Goal: Task Accomplishment & Management: Manage account settings

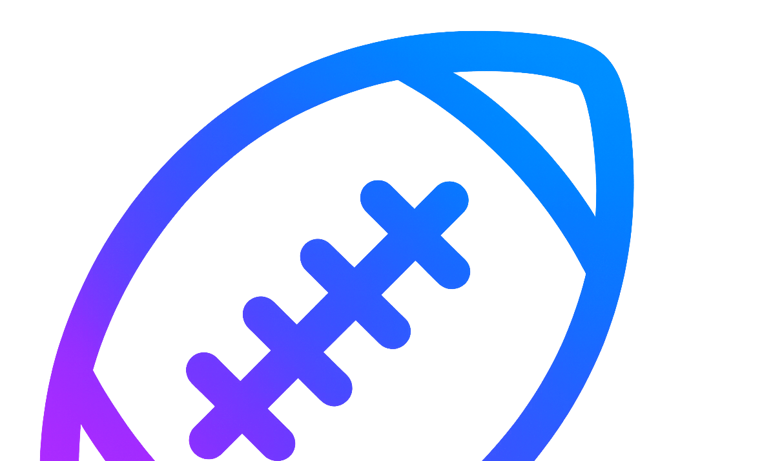
scroll to position [83, 0]
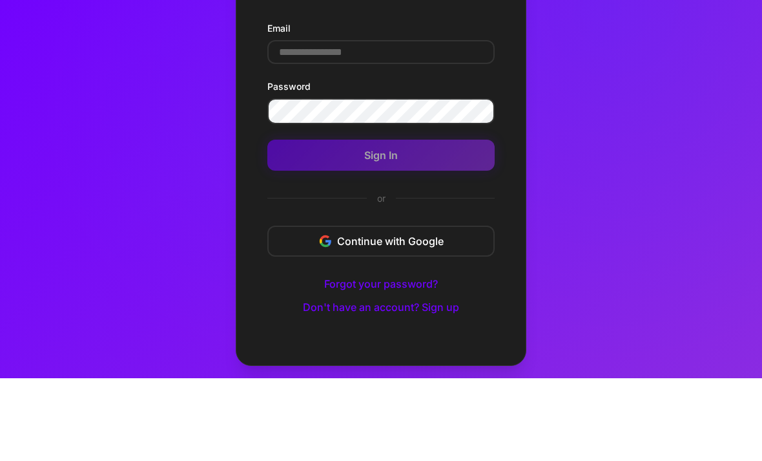
scroll to position [83, 0]
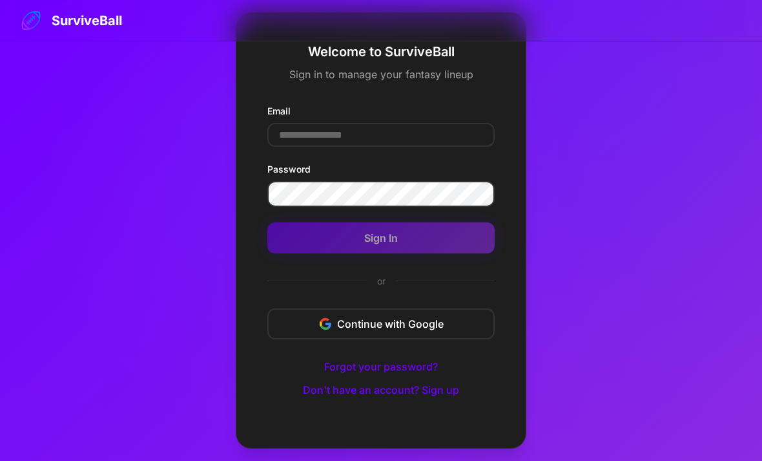
click at [289, 123] on input "Email" at bounding box center [381, 135] width 227 height 24
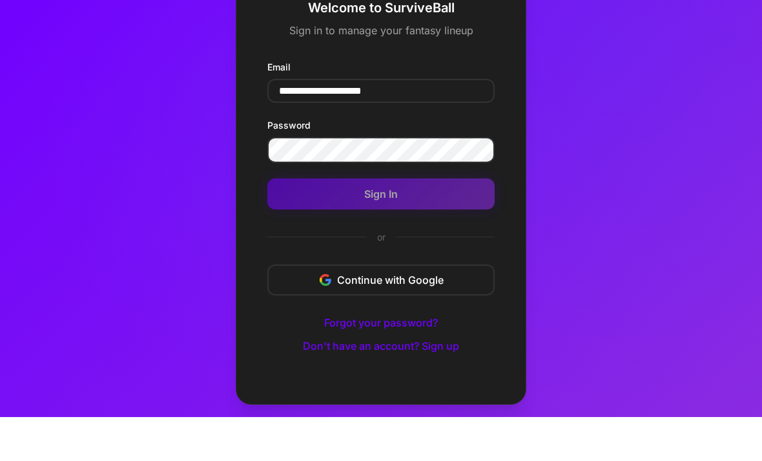
type input "**********"
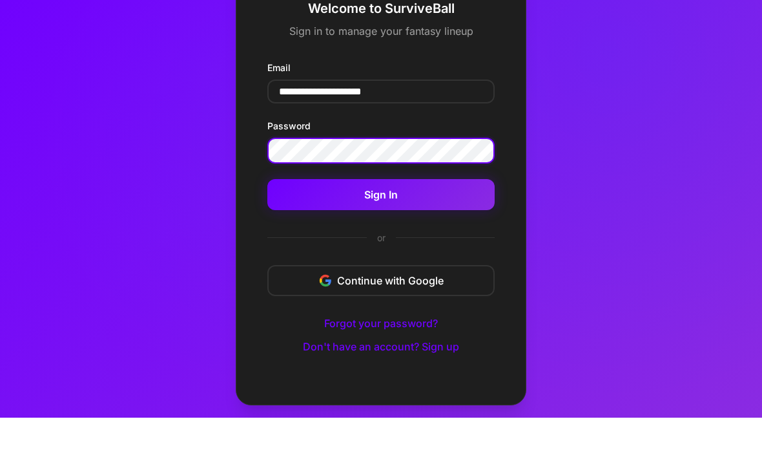
click at [319, 222] on button "Sign In" at bounding box center [381, 237] width 227 height 31
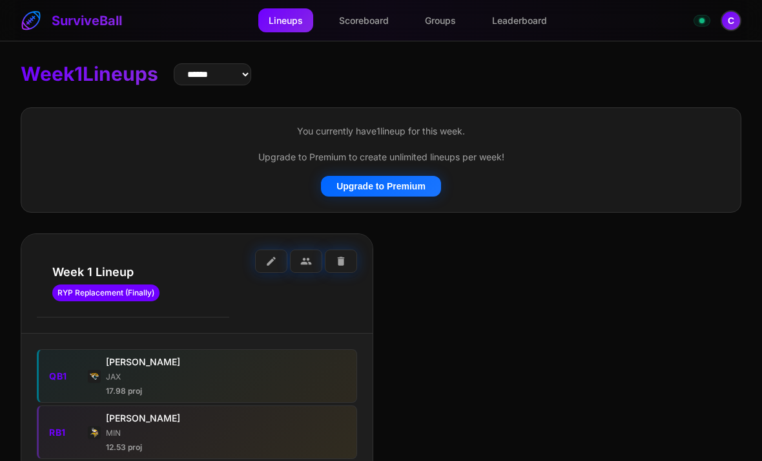
click at [528, 21] on link "Leaderboard" at bounding box center [520, 20] width 76 height 24
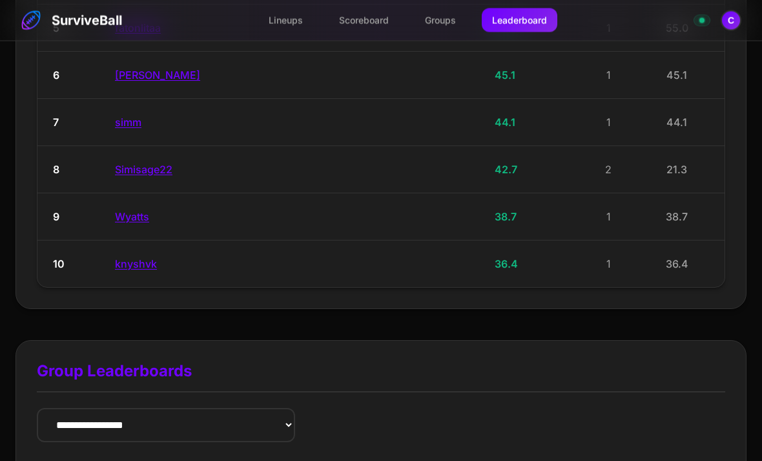
scroll to position [470, 0]
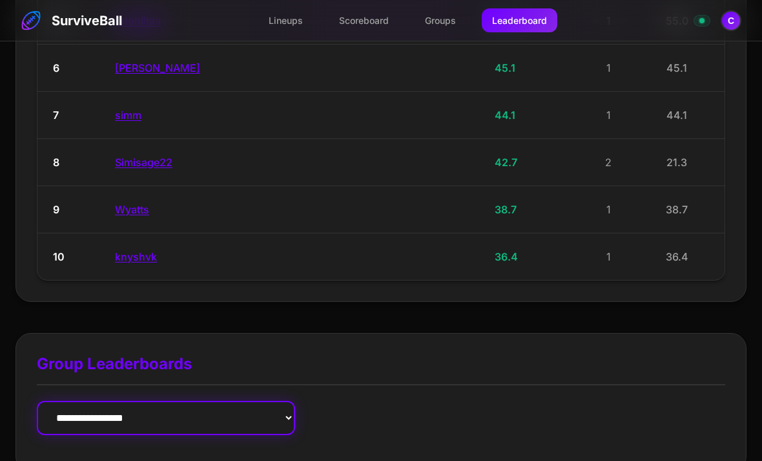
click at [89, 412] on select "**********" at bounding box center [166, 418] width 258 height 34
select select "**********"
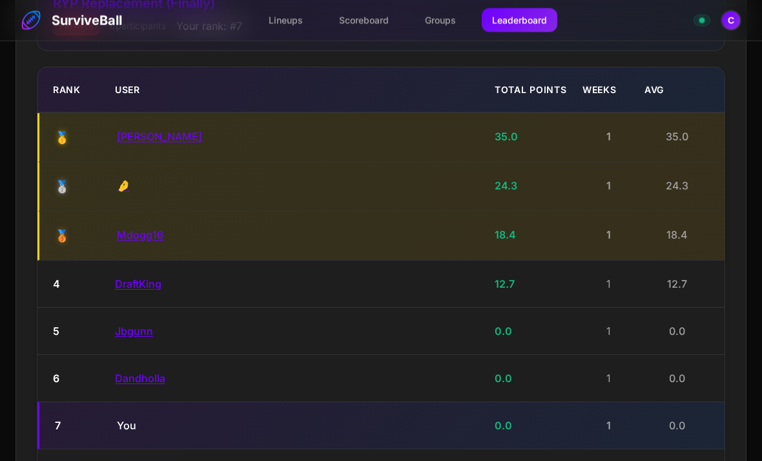
scroll to position [944, 0]
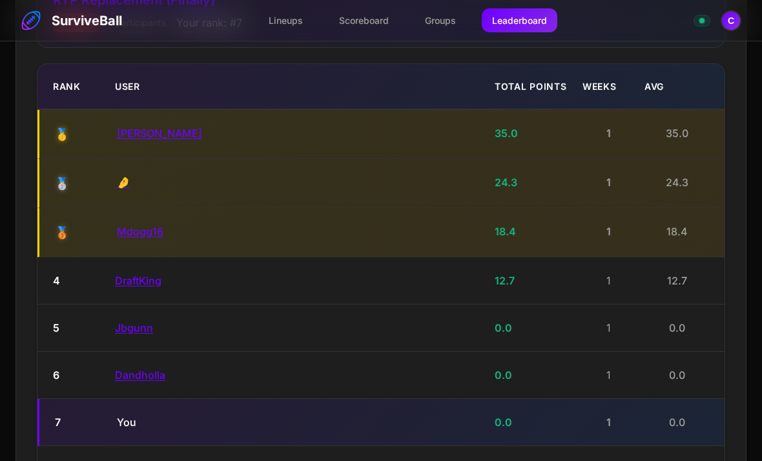
click at [126, 127] on button "Kingry" at bounding box center [159, 133] width 85 height 13
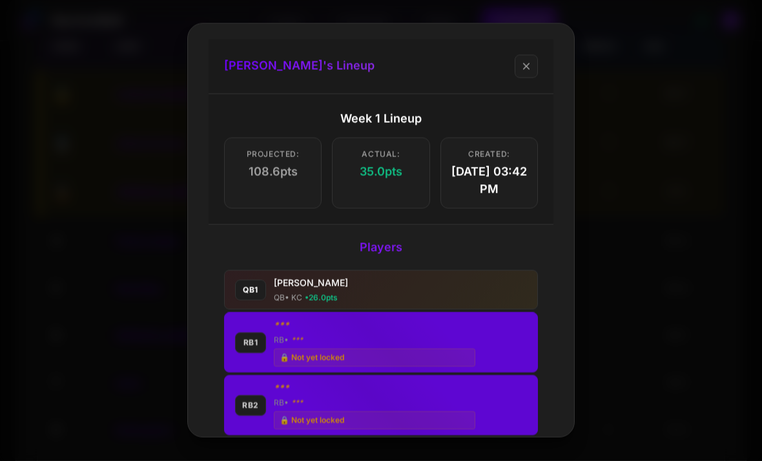
scroll to position [0, 0]
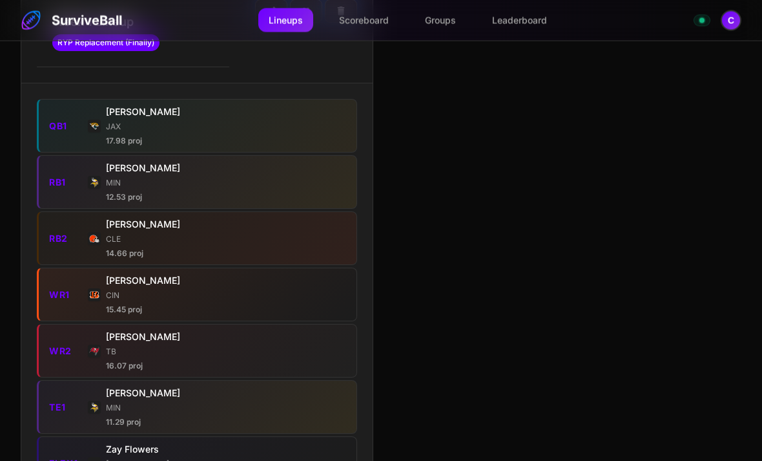
scroll to position [250, 0]
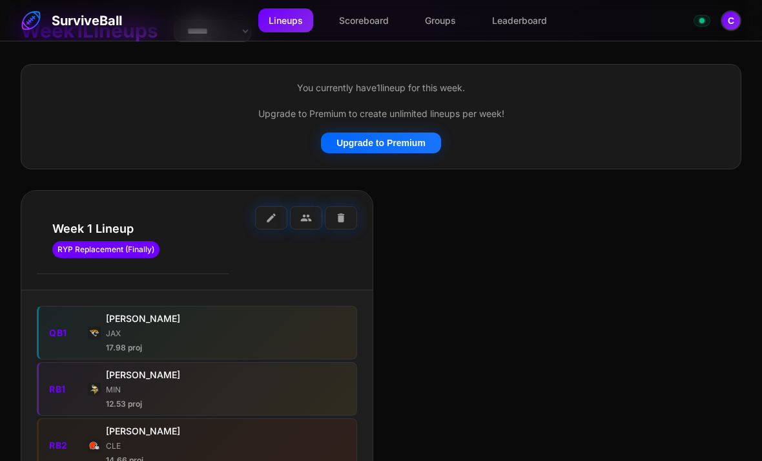
click at [263, 215] on button "edit" at bounding box center [271, 217] width 32 height 23
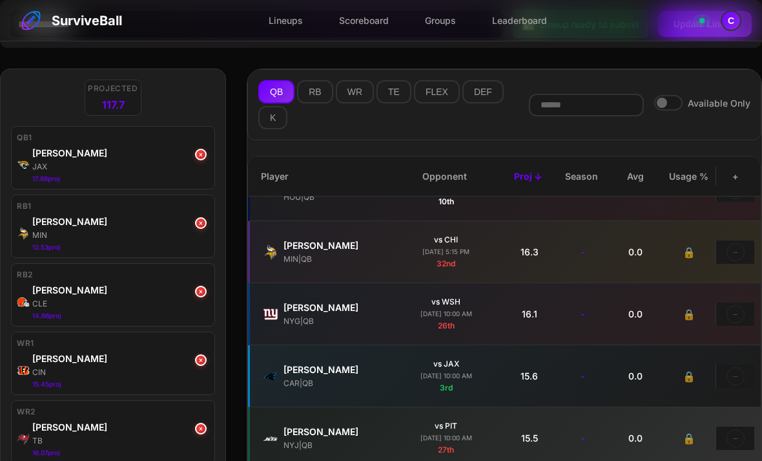
scroll to position [658, 0]
click at [199, 160] on button "×" at bounding box center [201, 155] width 12 height 12
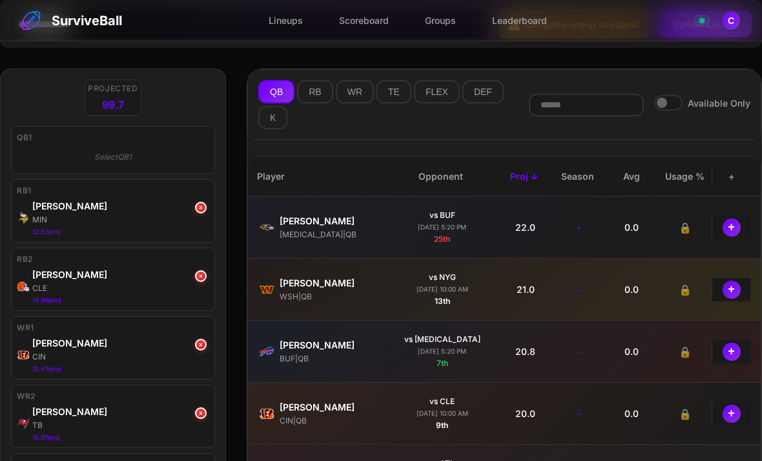
scroll to position [-1, 4]
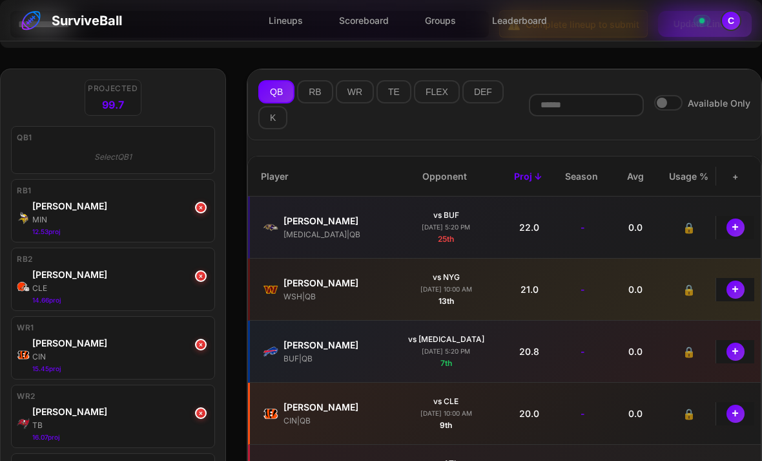
click at [58, 159] on div "Select QB1" at bounding box center [113, 157] width 193 height 22
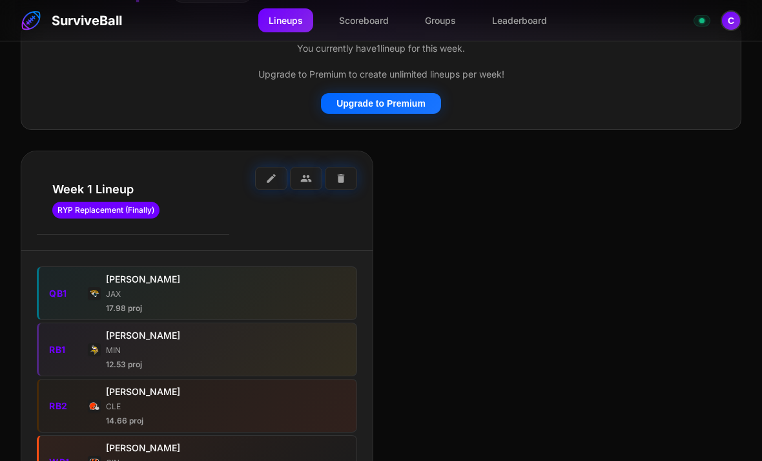
click at [242, 160] on div "Week 1 Lineup RYP Replacement (Finally) edit group delete" at bounding box center [197, 201] width 352 height 100
click at [271, 177] on span "edit" at bounding box center [272, 179] width 12 height 12
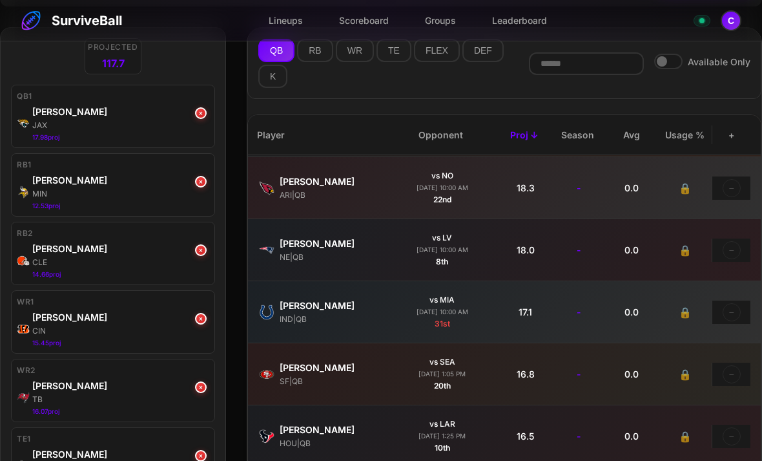
click at [311, 54] on button "RB" at bounding box center [315, 50] width 36 height 23
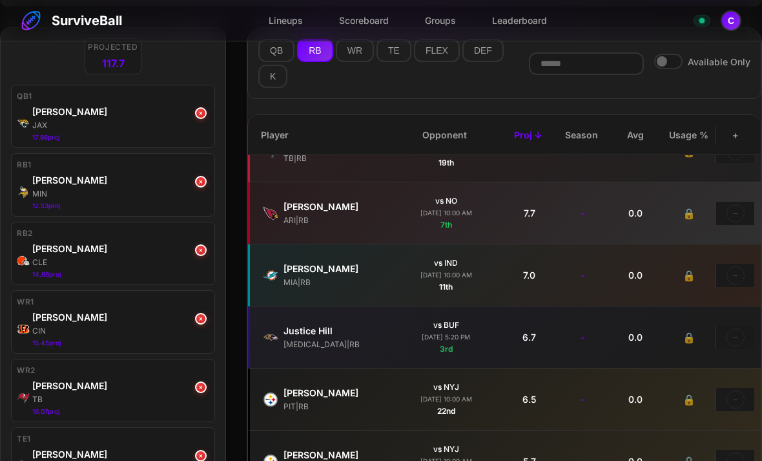
scroll to position [2207, 0]
click at [200, 186] on button "×" at bounding box center [201, 182] width 12 height 12
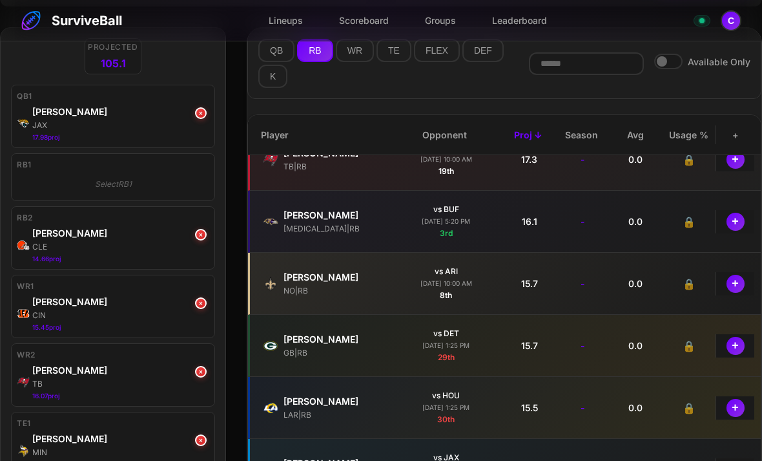
scroll to position [461, 0]
click at [735, 293] on button "+" at bounding box center [736, 284] width 18 height 18
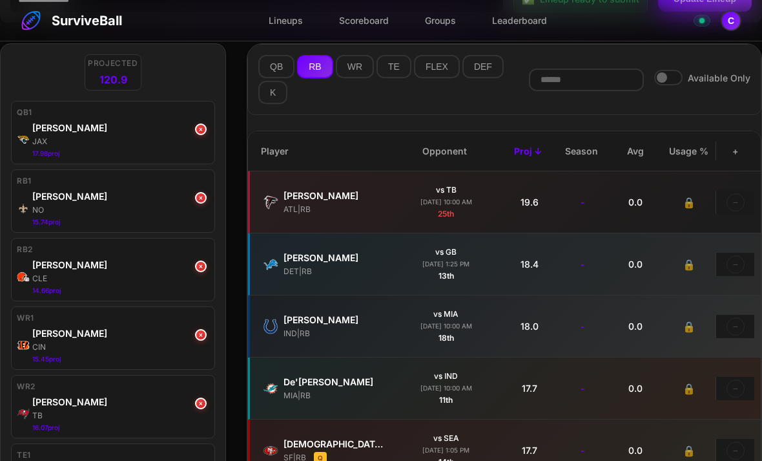
scroll to position [0, 0]
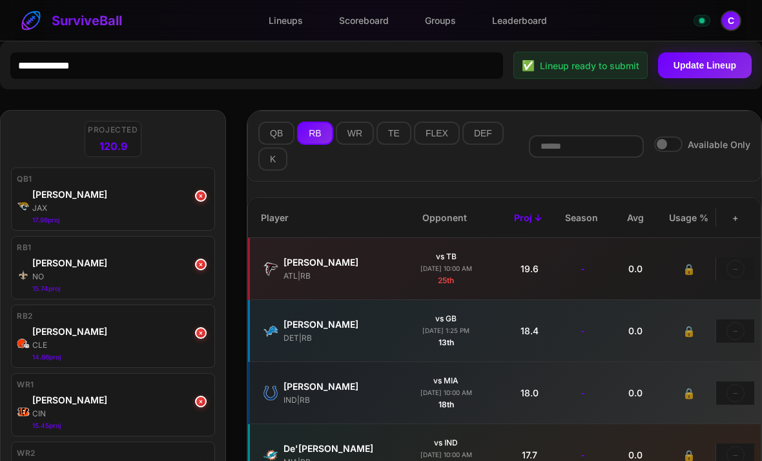
click at [394, 136] on button "TE" at bounding box center [394, 132] width 35 height 23
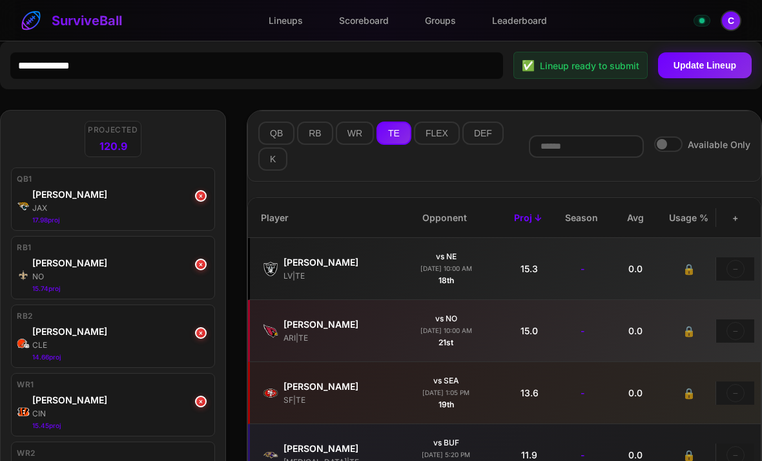
click at [476, 140] on button "DEF" at bounding box center [483, 132] width 41 height 23
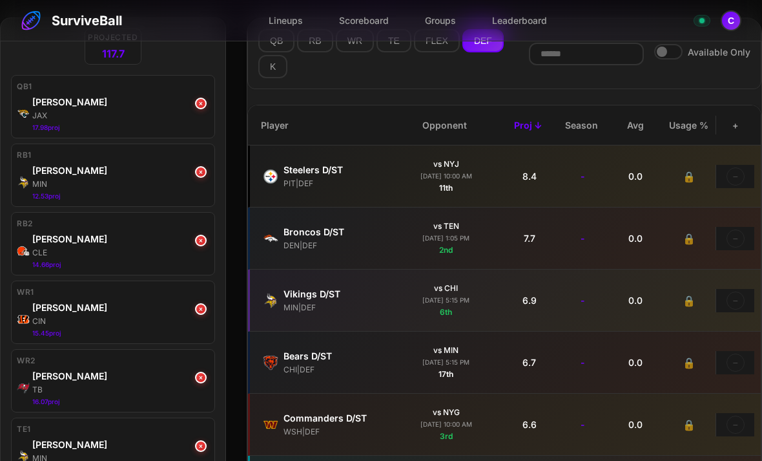
scroll to position [102, 0]
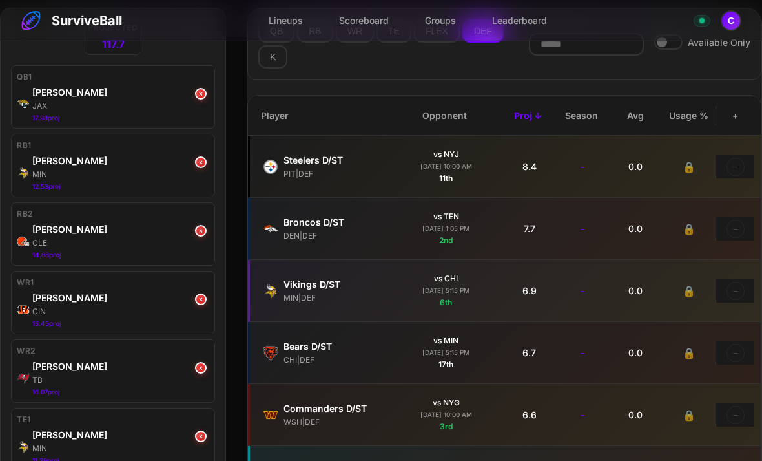
click at [201, 163] on button "×" at bounding box center [201, 162] width 12 height 12
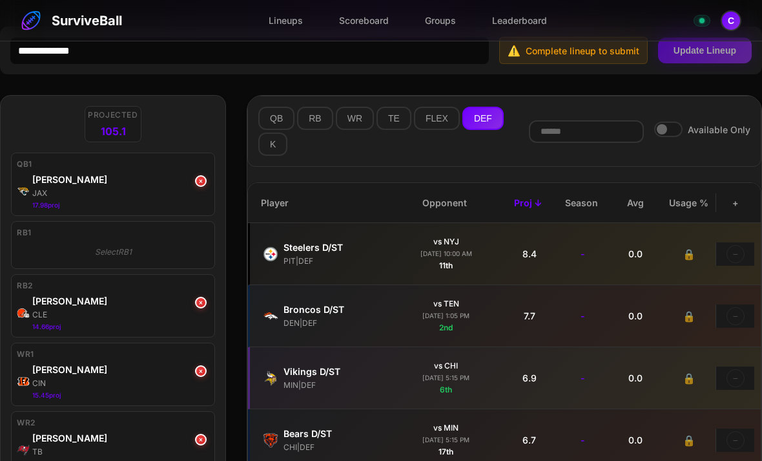
scroll to position [16, 0]
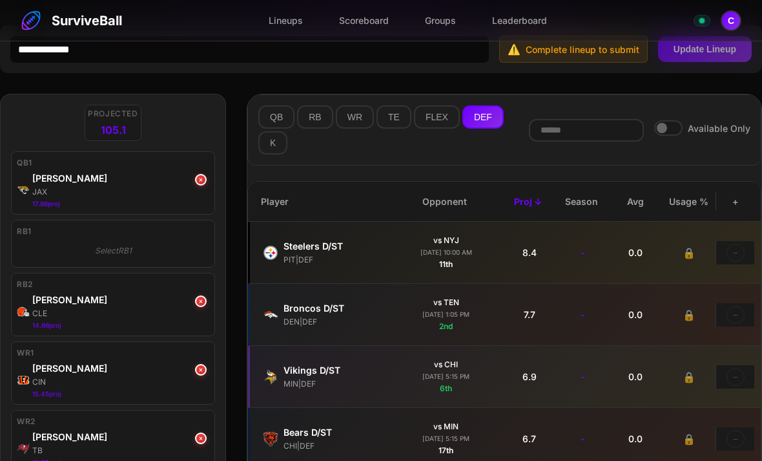
click at [318, 123] on button "RB" at bounding box center [315, 116] width 36 height 23
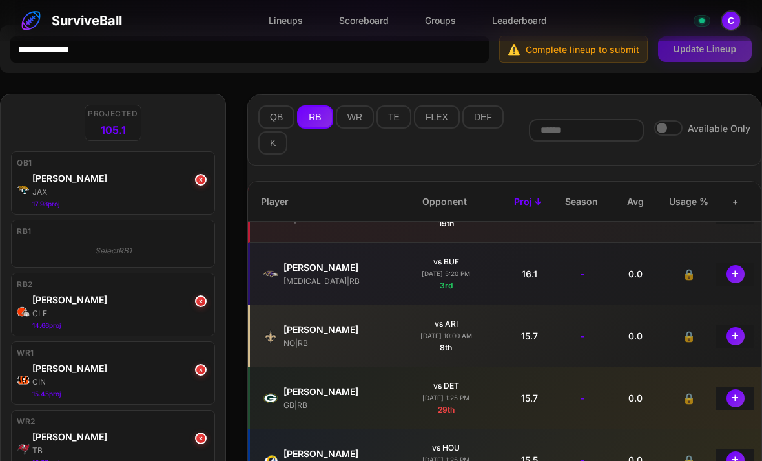
scroll to position [476, 0]
click at [732, 342] on button "+" at bounding box center [736, 335] width 18 height 18
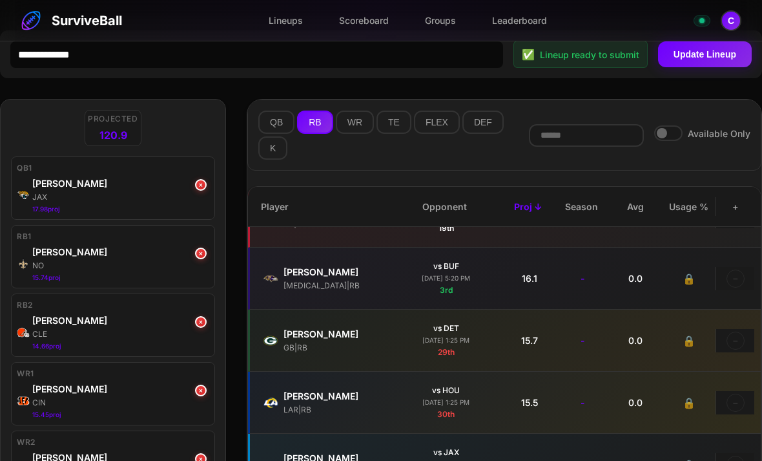
scroll to position [0, 0]
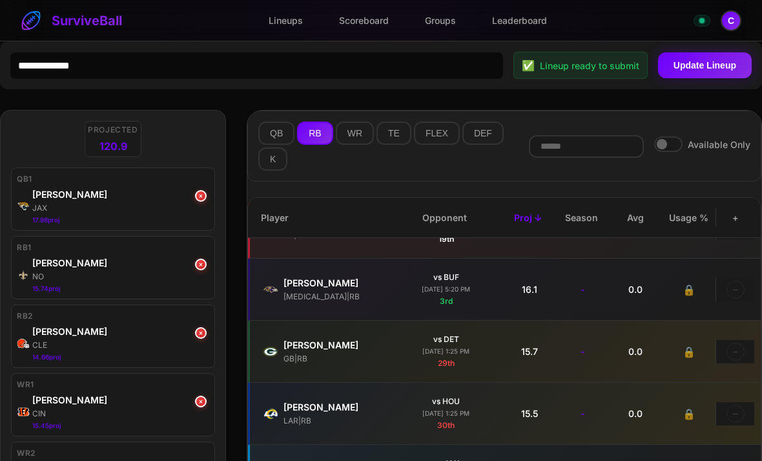
click at [717, 68] on button "Update Lineup" at bounding box center [705, 65] width 94 height 26
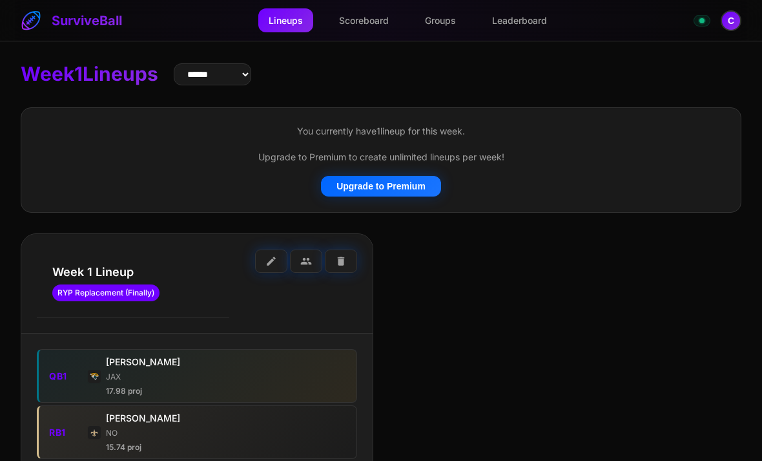
click at [516, 19] on link "Leaderboard" at bounding box center [520, 20] width 76 height 24
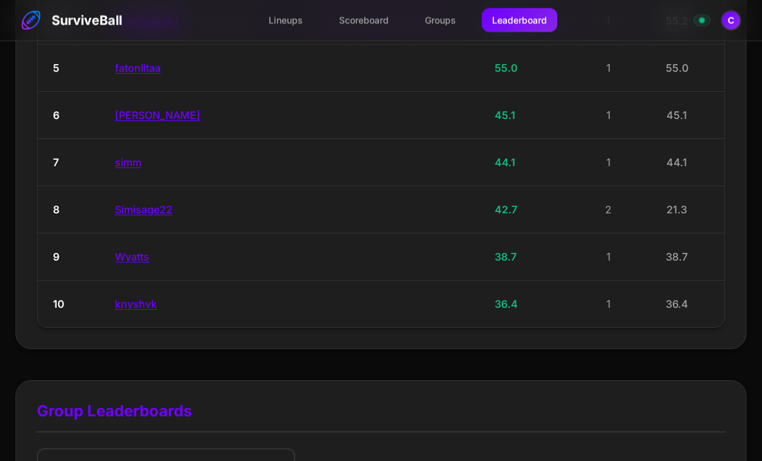
scroll to position [470, 0]
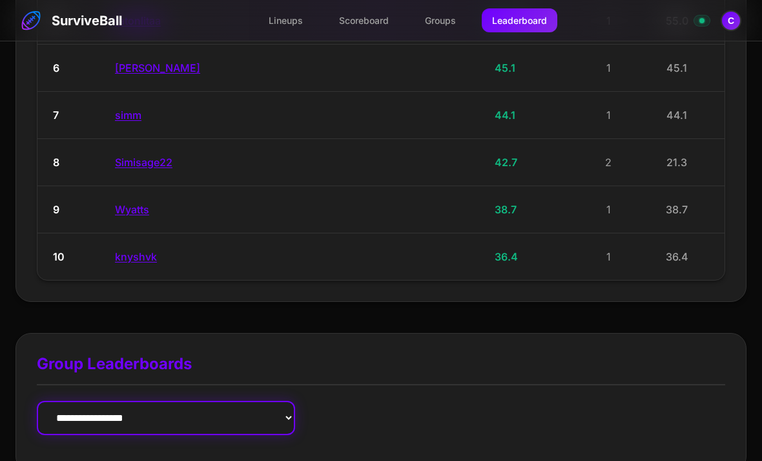
click at [73, 414] on select "**********" at bounding box center [166, 418] width 258 height 34
select select "**********"
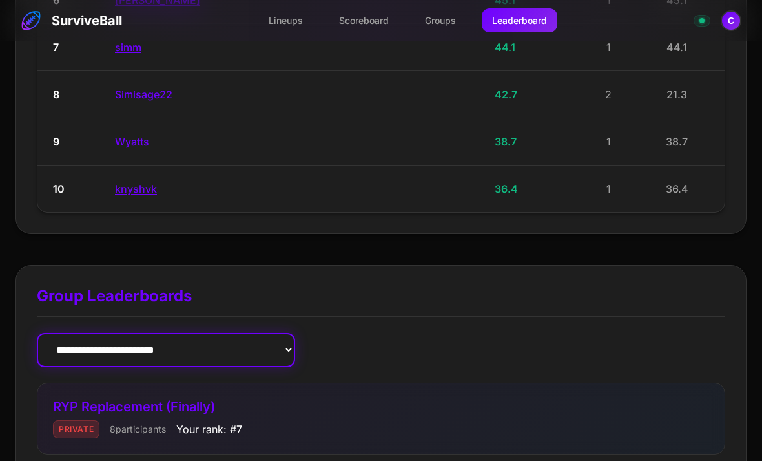
scroll to position [536, 0]
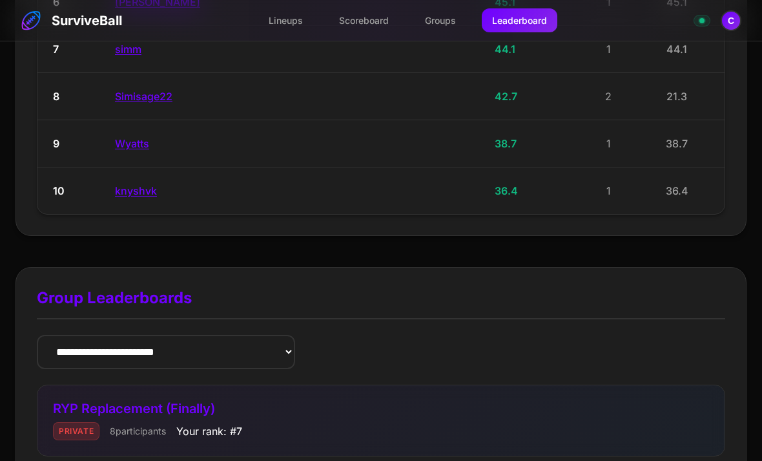
click at [288, 28] on link "Lineups" at bounding box center [285, 20] width 55 height 24
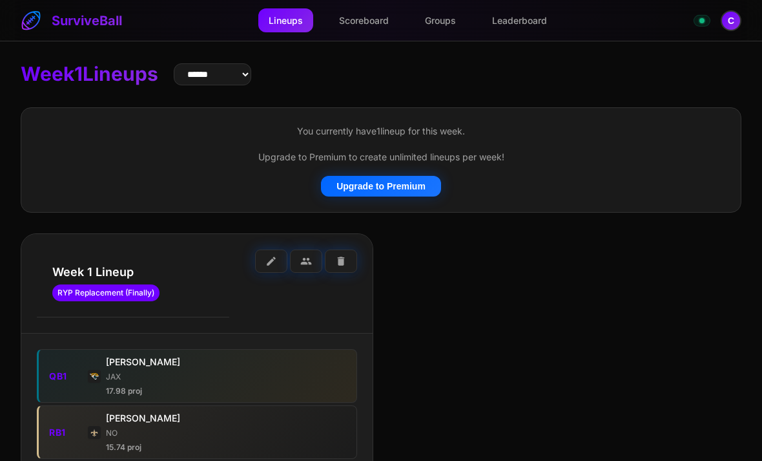
click at [734, 23] on button "C" at bounding box center [731, 20] width 21 height 21
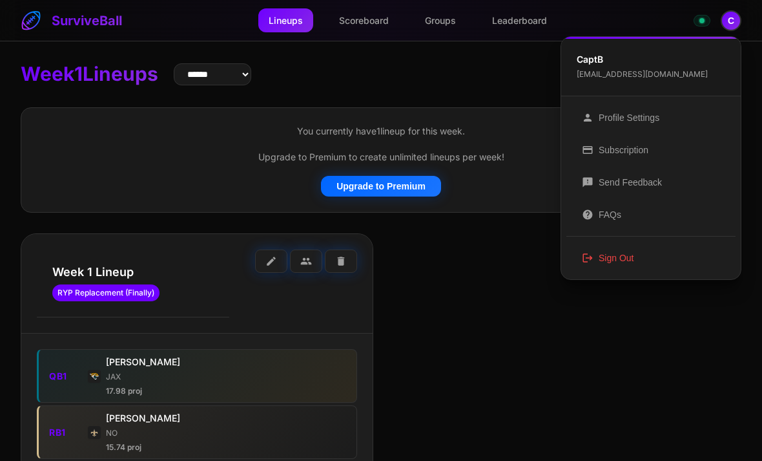
click at [603, 264] on button "logout Sign Out" at bounding box center [651, 258] width 169 height 32
